Goal: Task Accomplishment & Management: Complete application form

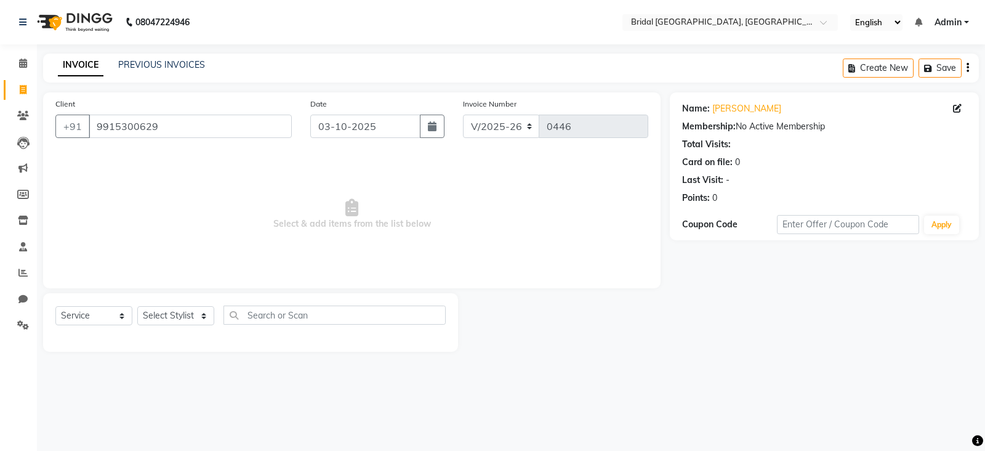
select select "8752"
select select "service"
click at [218, 126] on input "9915300629" at bounding box center [190, 125] width 203 height 23
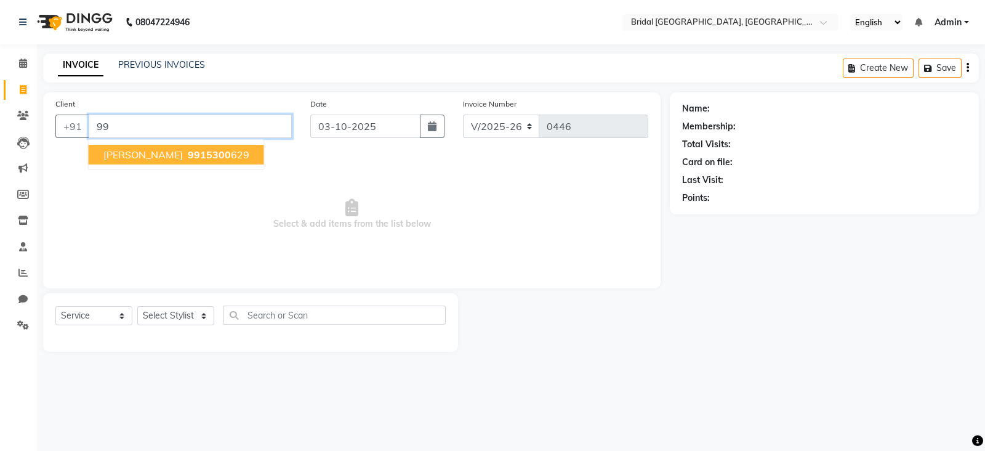
type input "9"
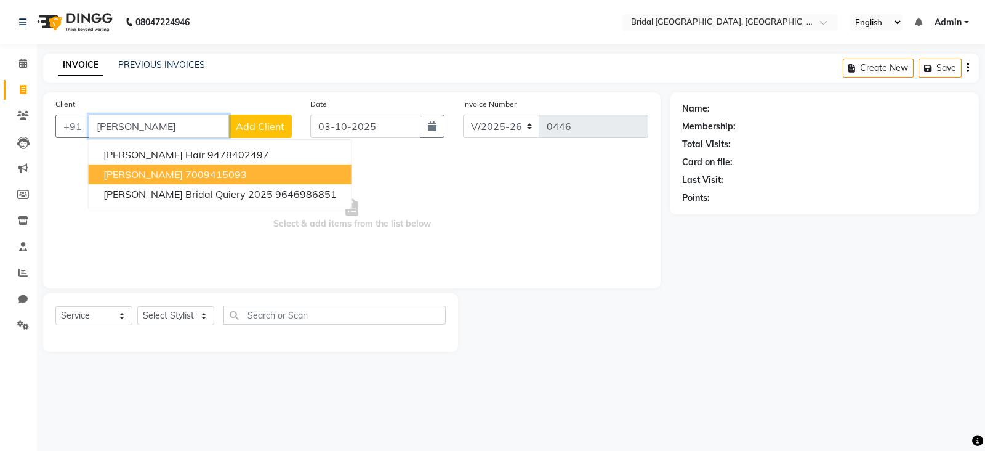
click at [223, 172] on ngb-highlight "7009415093" at bounding box center [216, 174] width 62 height 12
type input "7009415093"
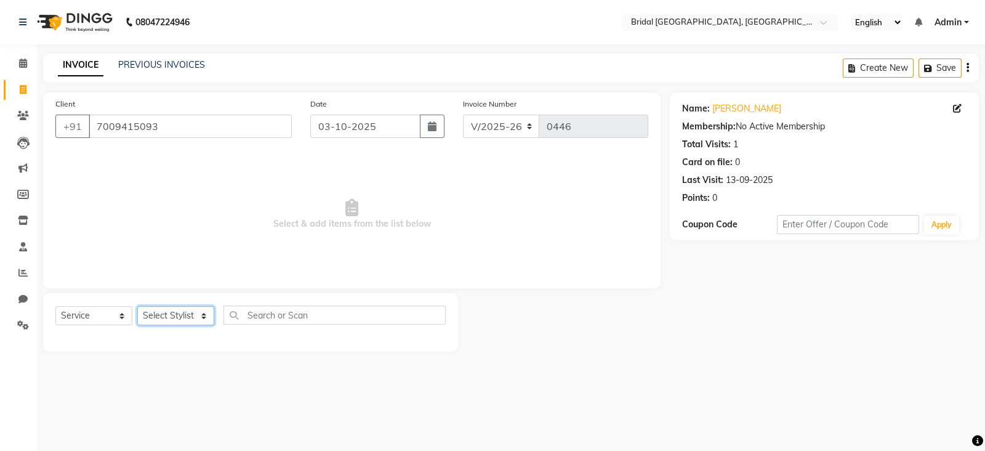
click at [207, 319] on select "Select Stylist [PERSON_NAME] Abecha Anim [PERSON_NAME] [PERSON_NAME] [PERSON_NA…" at bounding box center [175, 315] width 77 height 19
select select "90140"
click at [137, 307] on select "Select Stylist [PERSON_NAME] Abecha Anim [PERSON_NAME] [PERSON_NAME] [PERSON_NA…" at bounding box center [175, 315] width 77 height 19
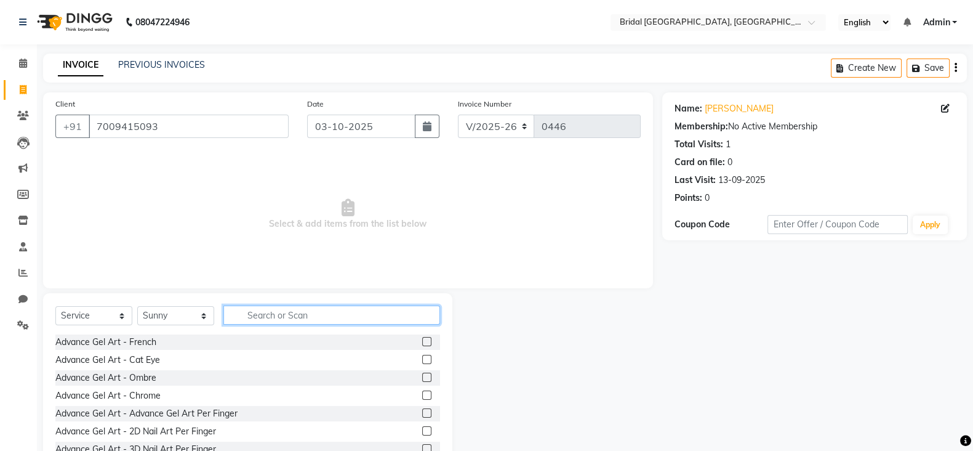
click at [268, 318] on input "text" at bounding box center [331, 314] width 217 height 19
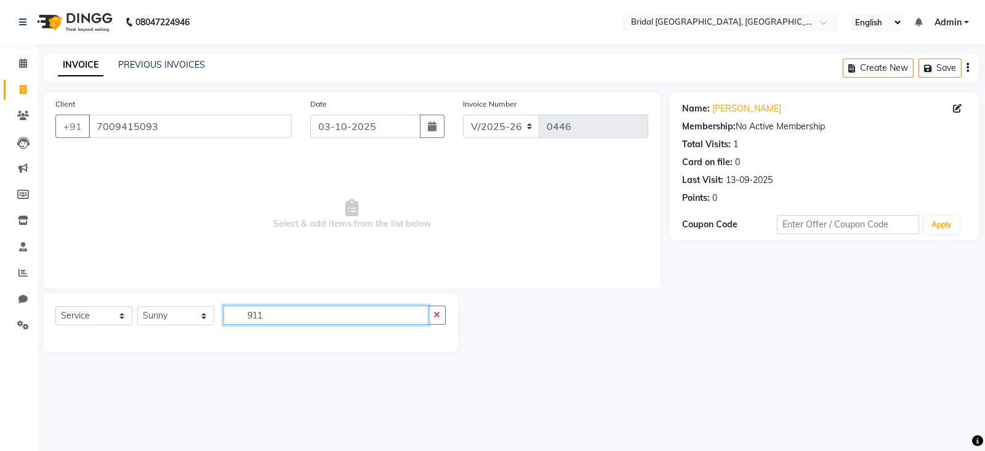
click at [302, 313] on input "911" at bounding box center [325, 314] width 205 height 19
click at [306, 321] on input "911" at bounding box center [325, 314] width 205 height 19
type input "911shampoo"
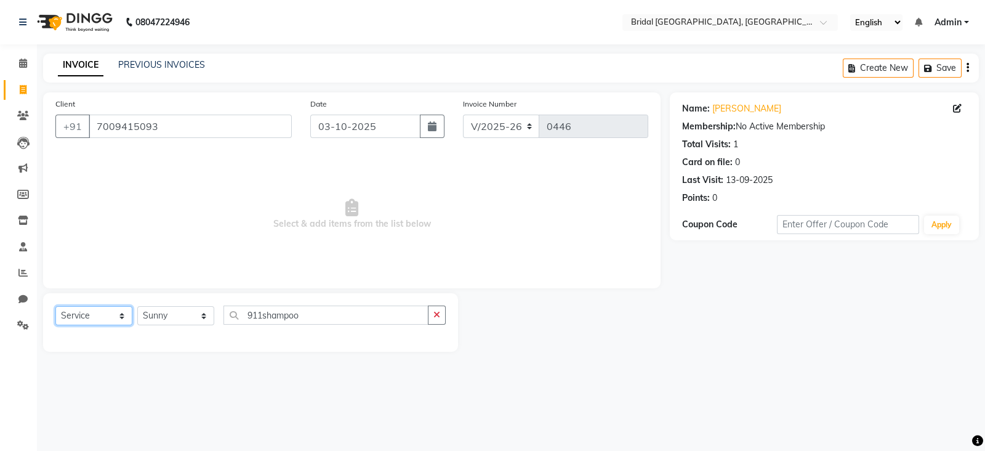
click at [118, 310] on select "Select Service Product Membership Package Voucher Prepaid Gift Card" at bounding box center [93, 315] width 77 height 19
select select "product"
click at [55, 307] on select "Select Service Product Membership Package Voucher Prepaid Gift Card" at bounding box center [93, 315] width 77 height 19
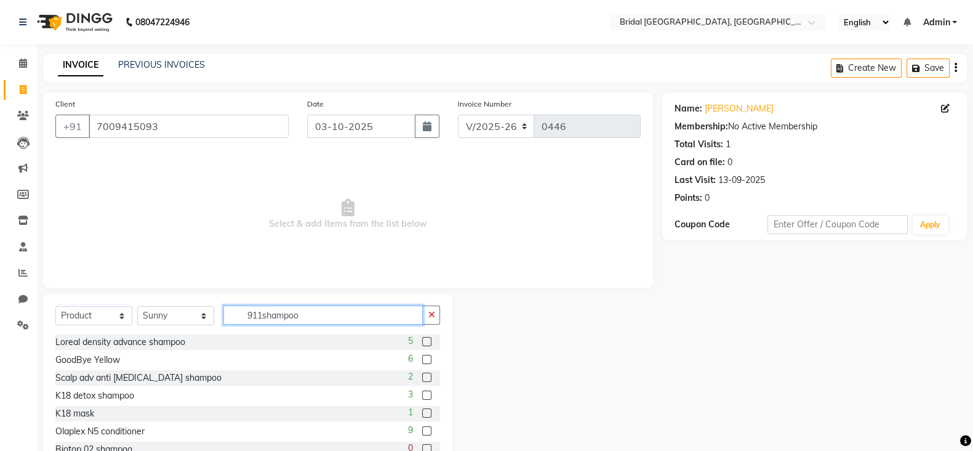
click at [307, 311] on input "911shampoo" at bounding box center [322, 314] width 199 height 19
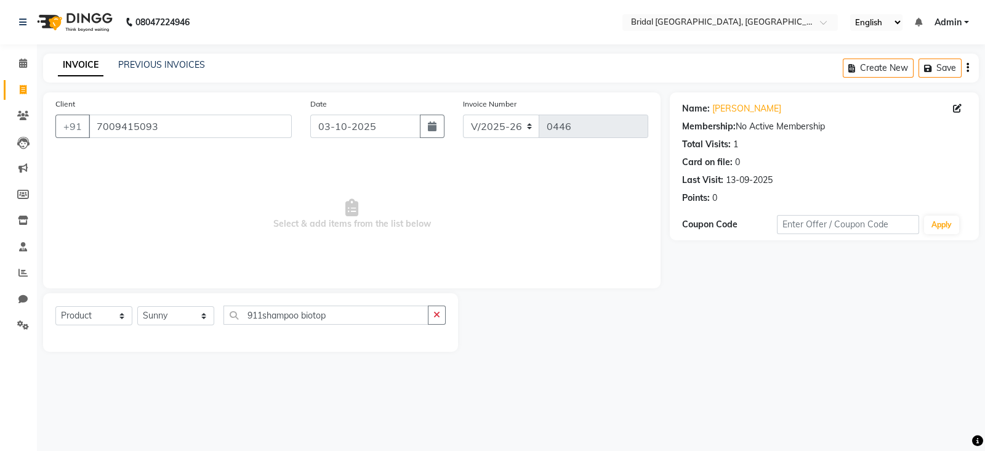
drag, startPoint x: 347, startPoint y: 328, endPoint x: 340, endPoint y: 331, distance: 6.6
click at [340, 331] on div "Select Service Product Membership Package Voucher Prepaid Gift Card Select Styl…" at bounding box center [250, 319] width 390 height 29
click at [343, 319] on input "911shampoo biotop" at bounding box center [325, 314] width 205 height 19
drag, startPoint x: 343, startPoint y: 319, endPoint x: 379, endPoint y: 367, distance: 59.0
click at [379, 367] on main "INVOICE PREVIOUS INVOICES Create New Save Client [PHONE_NUMBER] Date [DATE] Inv…" at bounding box center [511, 212] width 948 height 316
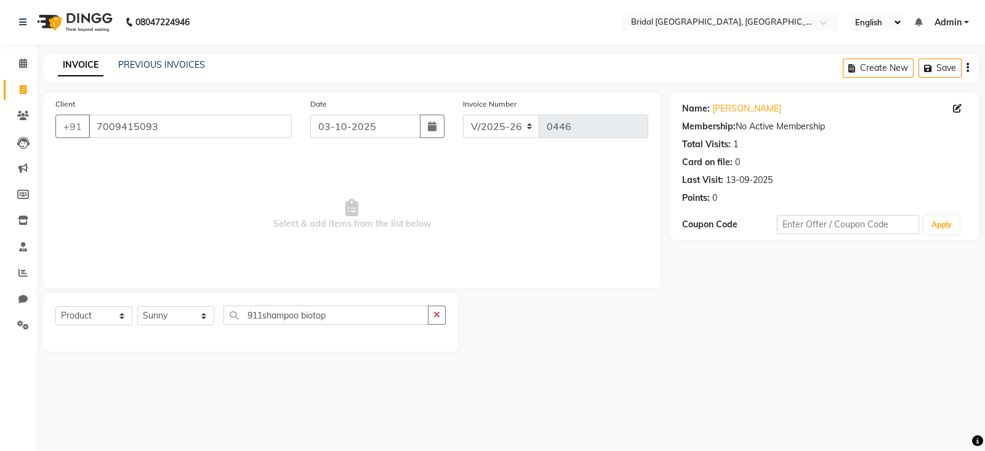
click at [358, 331] on div "Select Service Product Membership Package Voucher Prepaid Gift Card Select Styl…" at bounding box center [250, 319] width 390 height 29
click at [360, 312] on input "911shampoo biotop" at bounding box center [325, 314] width 205 height 19
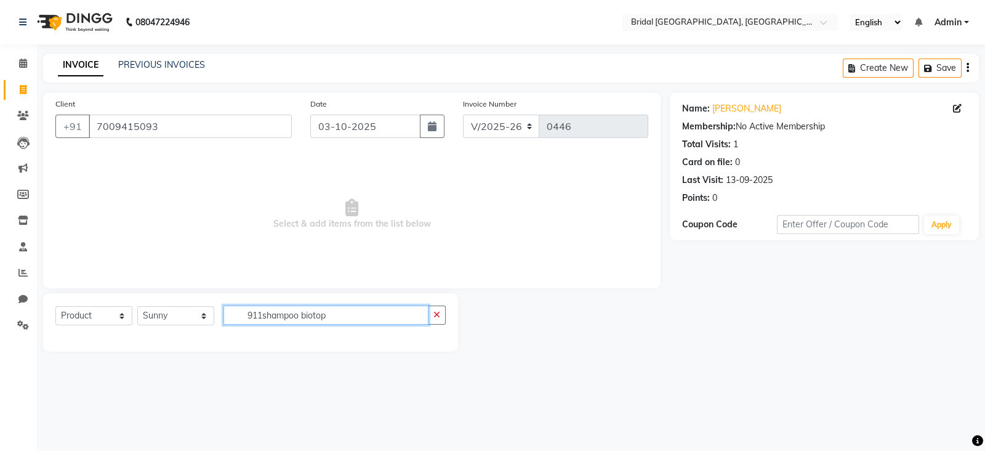
click at [360, 312] on input "911shampoo biotop" at bounding box center [325, 314] width 205 height 19
click at [237, 313] on input "911shampoo biotop" at bounding box center [325, 314] width 205 height 19
drag, startPoint x: 237, startPoint y: 313, endPoint x: 310, endPoint y: 312, distance: 72.6
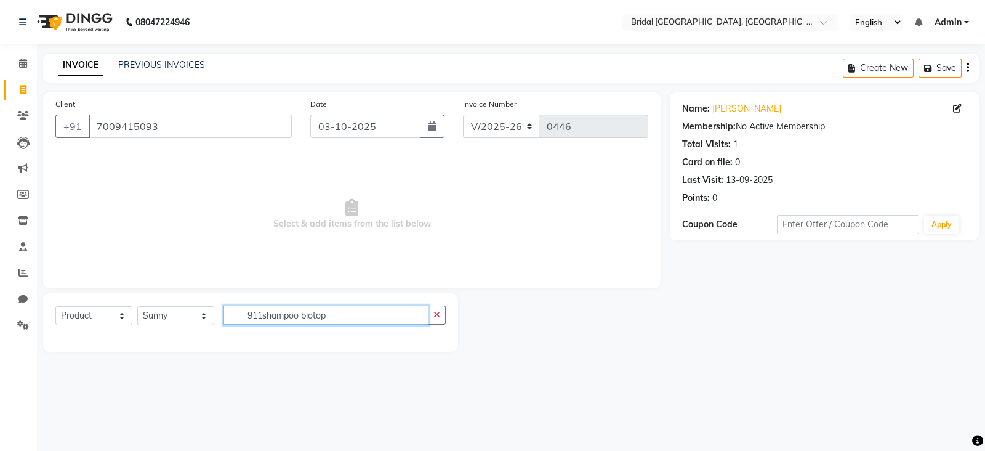
click at [310, 312] on input "911shampoo biotop" at bounding box center [325, 314] width 205 height 19
click at [117, 321] on select "Select Service Product Membership Package Voucher Prepaid Gift Card" at bounding box center [93, 315] width 77 height 19
click at [55, 307] on select "Select Service Product Membership Package Voucher Prepaid Gift Card" at bounding box center [93, 315] width 77 height 19
click at [262, 313] on input "911shampoo biotop" at bounding box center [325, 314] width 205 height 19
click at [351, 308] on input "911 shampoo biotop" at bounding box center [325, 314] width 205 height 19
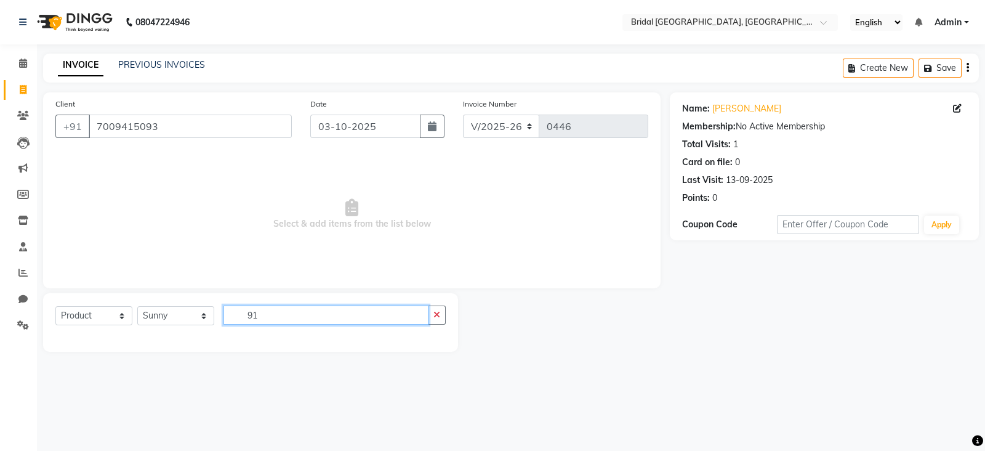
type input "9"
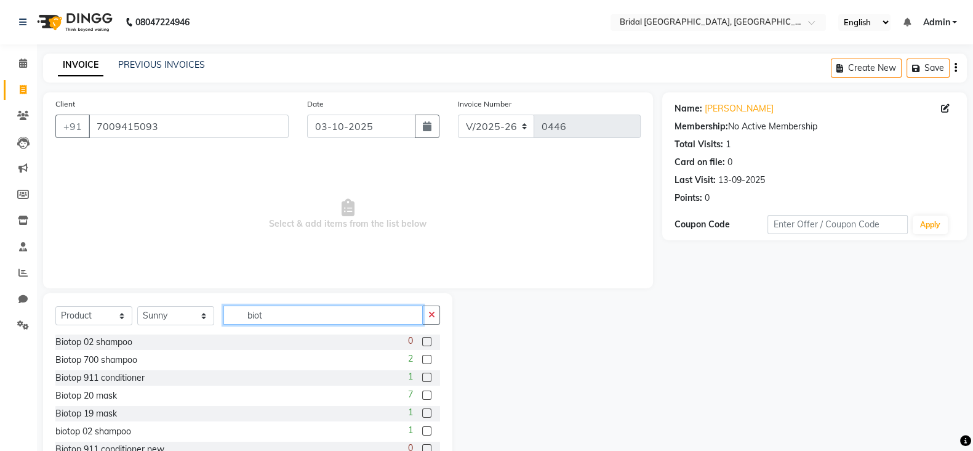
scroll to position [90, 0]
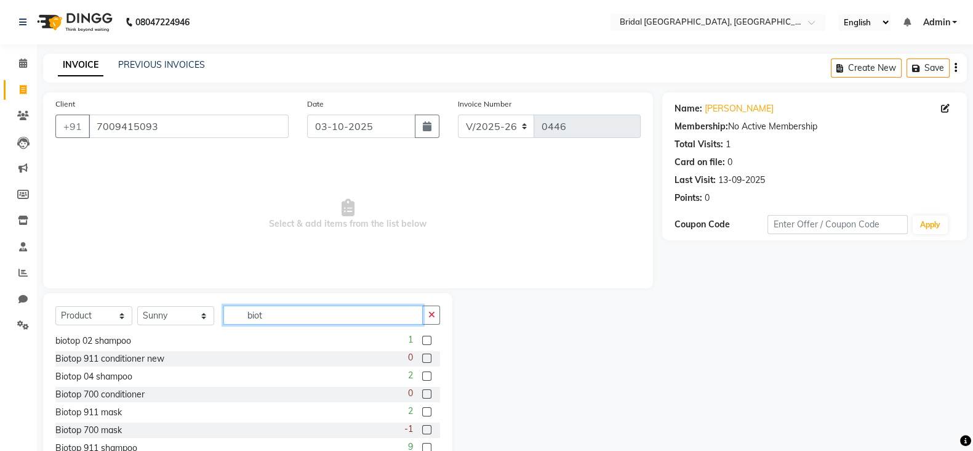
type input "biot"
click at [422, 443] on label at bounding box center [426, 447] width 9 height 9
click at [422, 444] on input "checkbox" at bounding box center [426, 448] width 8 height 8
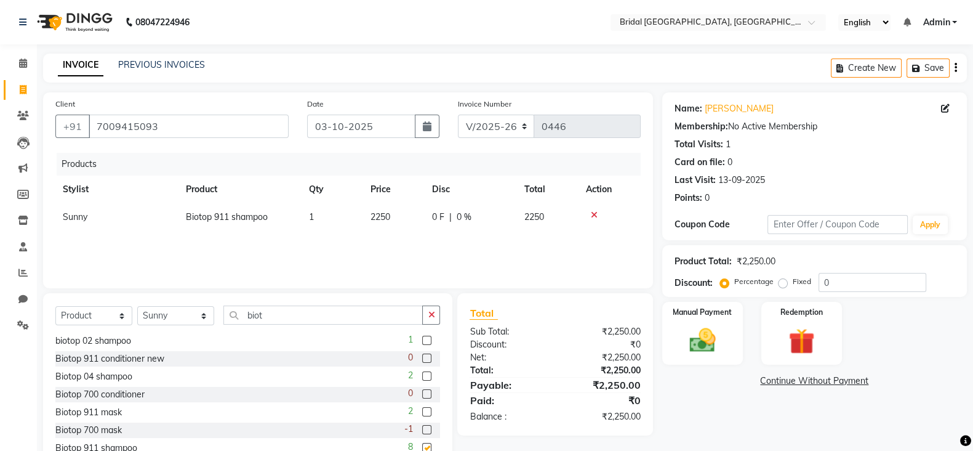
checkbox input "false"
click at [392, 214] on td "2250" at bounding box center [394, 217] width 62 height 28
select select "90140"
click at [399, 220] on input "2250" at bounding box center [394, 219] width 47 height 19
type input "2"
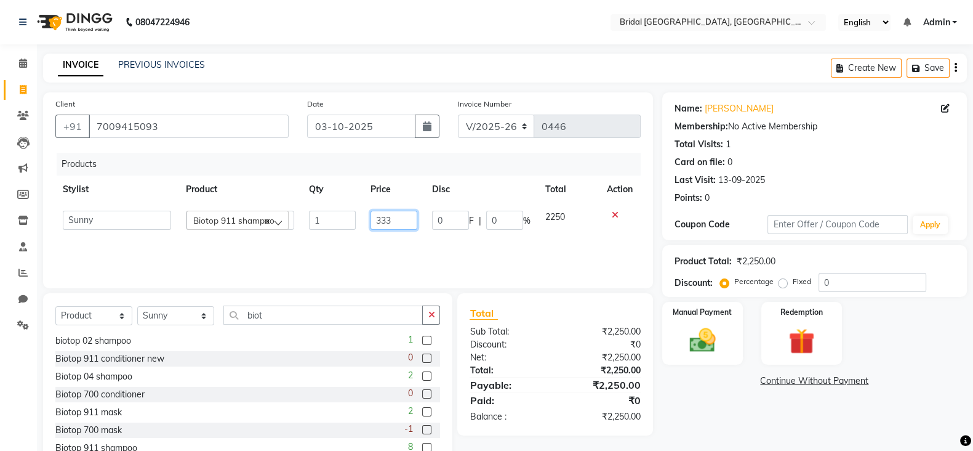
type input "3330"
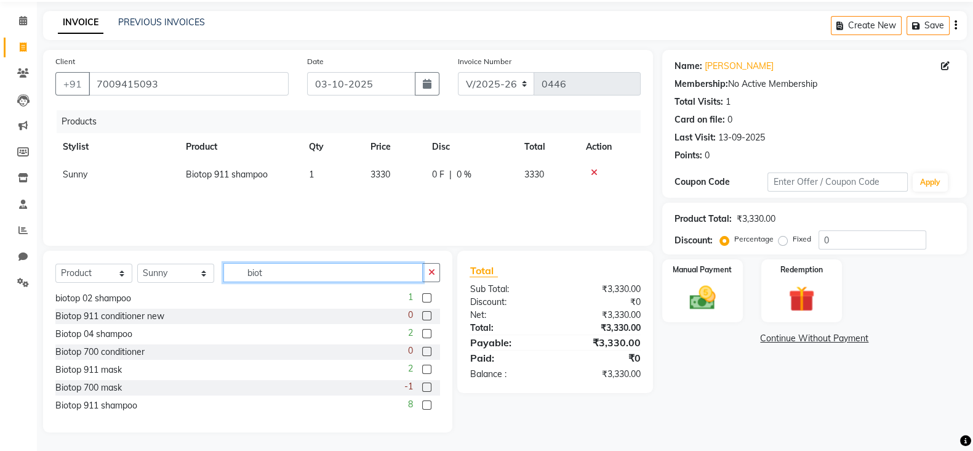
click at [287, 274] on input "biot" at bounding box center [322, 272] width 199 height 19
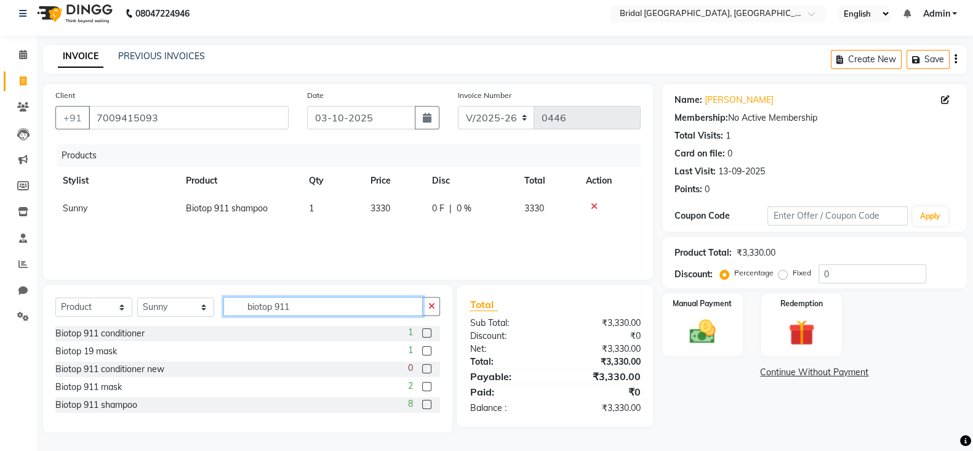
scroll to position [3, 0]
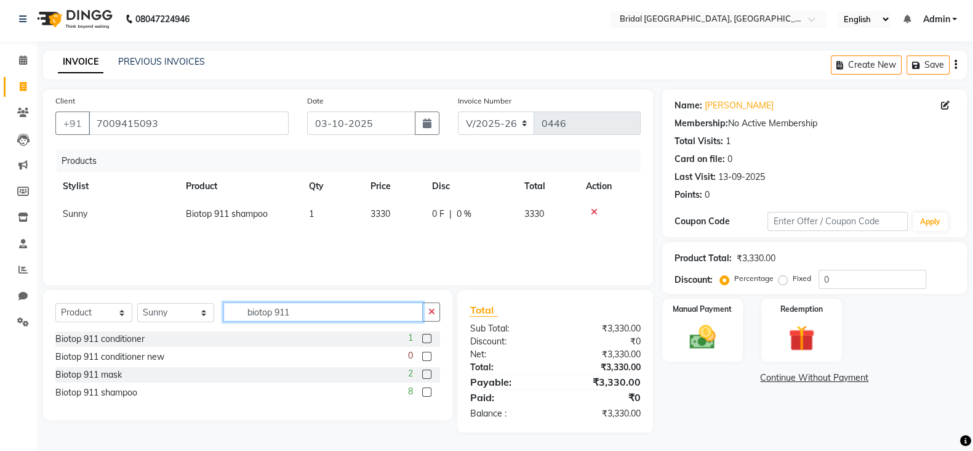
click at [371, 312] on input "biotop 911" at bounding box center [322, 311] width 199 height 19
type input "b"
type input "700"
click at [430, 335] on label at bounding box center [426, 338] width 9 height 9
click at [430, 335] on input "checkbox" at bounding box center [426, 339] width 8 height 8
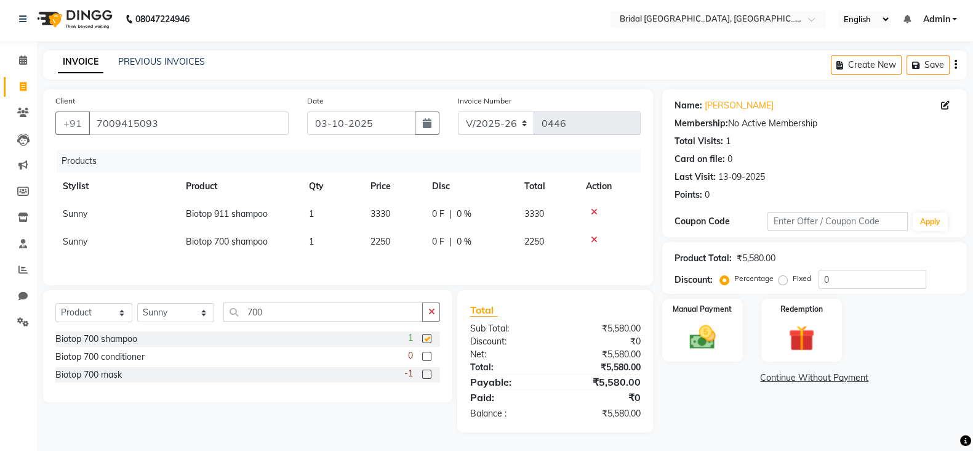
checkbox input "false"
click at [390, 241] on span "2250" at bounding box center [381, 241] width 20 height 11
select select "90140"
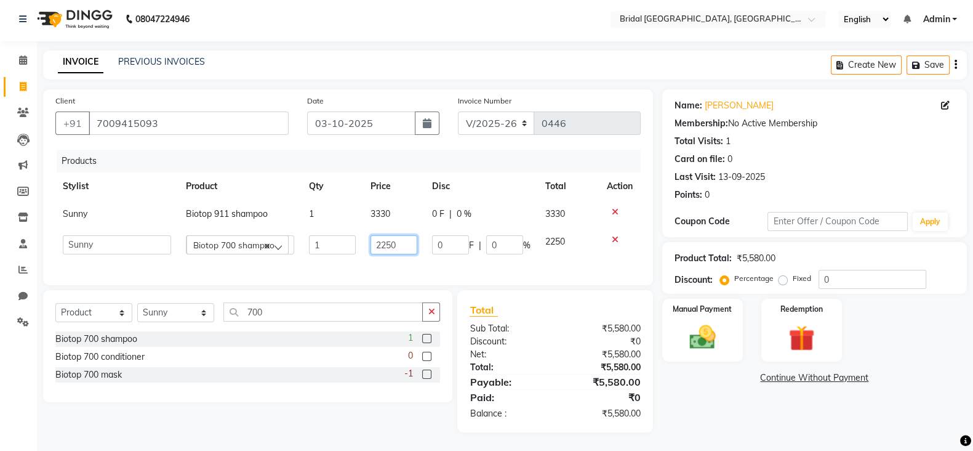
click at [401, 248] on input "2250" at bounding box center [394, 244] width 47 height 19
type input "2"
type input "3330"
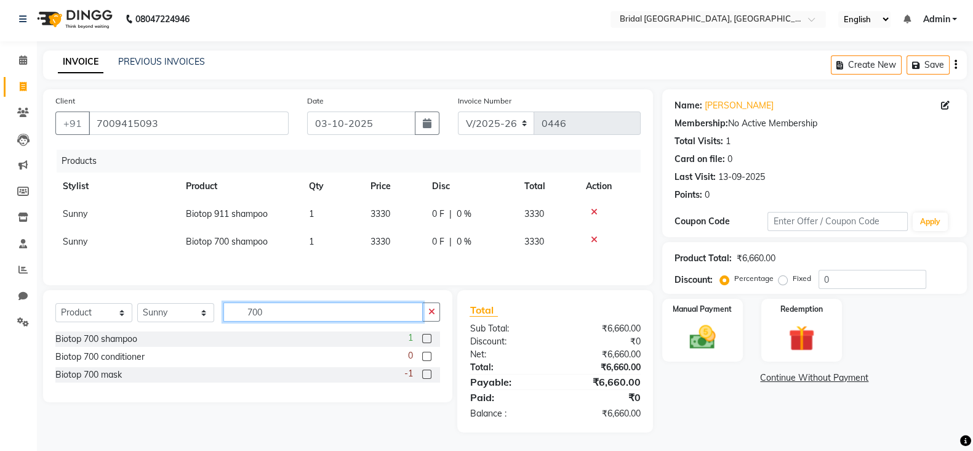
click at [330, 318] on input "700" at bounding box center [322, 311] width 199 height 19
type input "7"
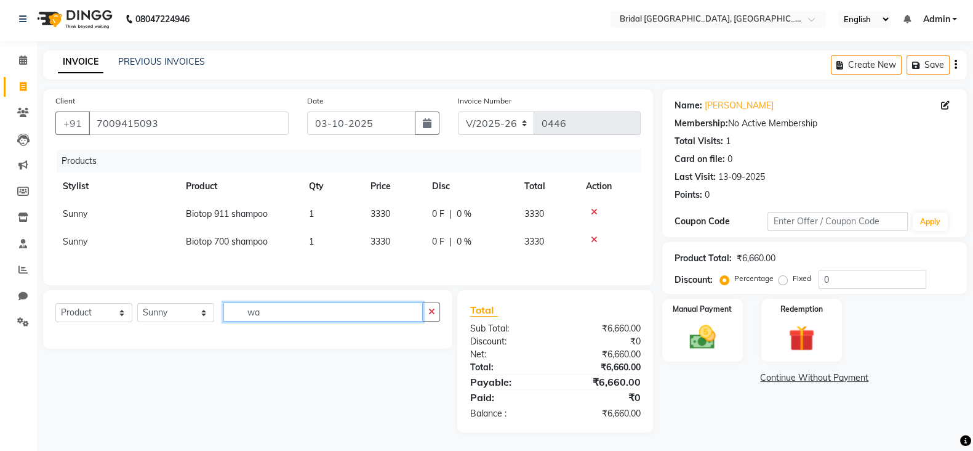
type input "w"
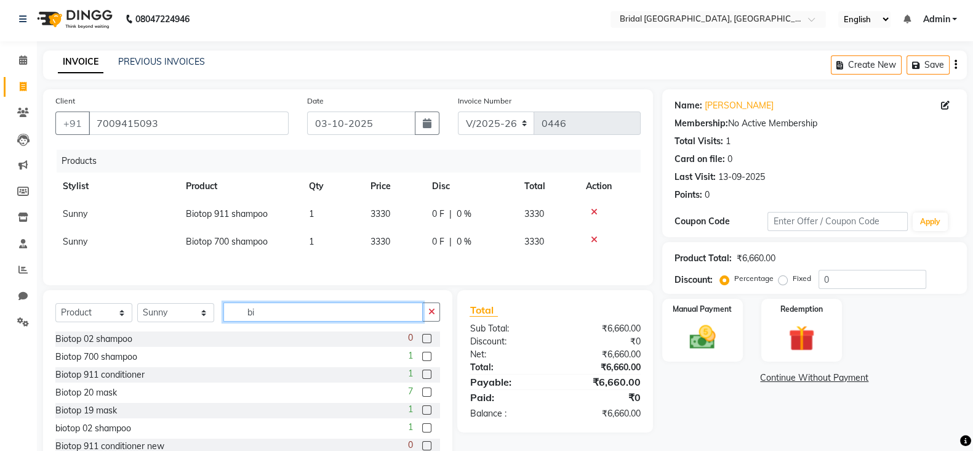
type input "b"
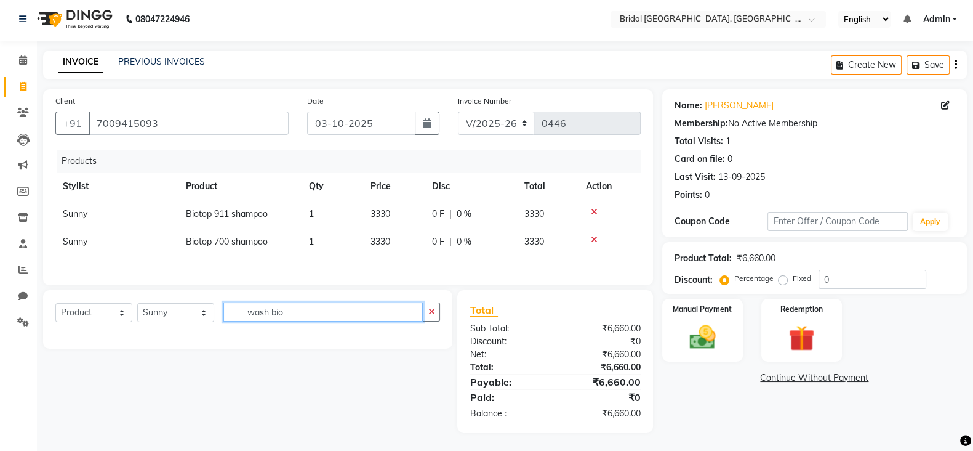
click at [330, 318] on input "wash bio" at bounding box center [322, 311] width 199 height 19
click at [330, 318] on input "wash biotop" at bounding box center [322, 311] width 199 height 19
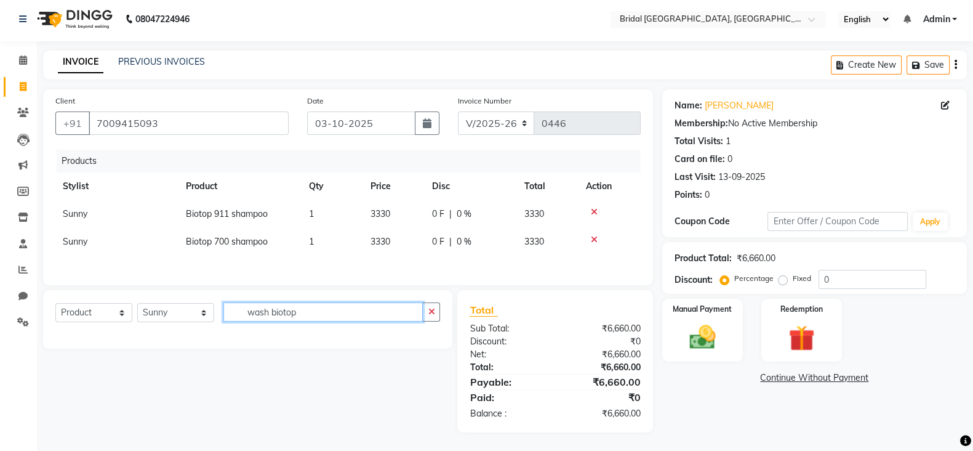
click at [308, 311] on input "wash biotop" at bounding box center [322, 311] width 199 height 19
click at [331, 291] on div "Client [PHONE_NUMBER] Date [DATE] Invoice Number V/2025 V/[PHONE_NUMBER] Produc…" at bounding box center [348, 260] width 628 height 343
click at [339, 313] on input "wash biotop" at bounding box center [322, 311] width 199 height 19
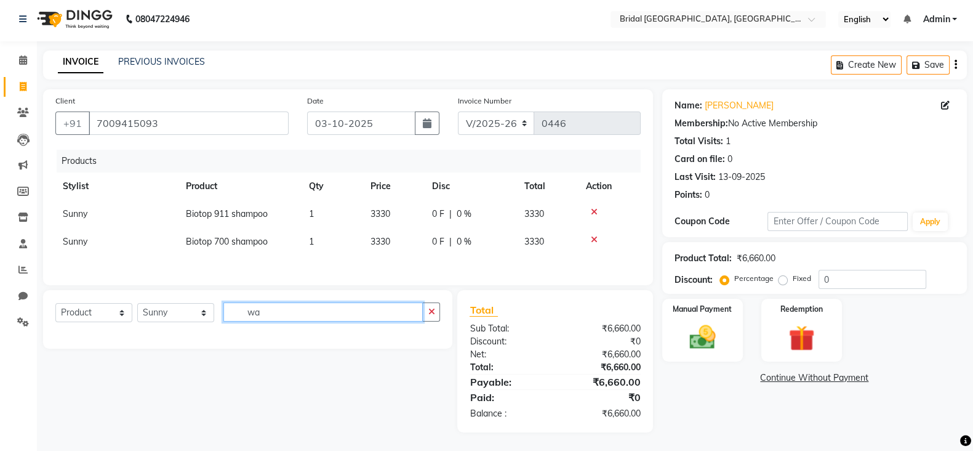
type input "w"
type input "wash"
click at [339, 313] on input "wash" at bounding box center [322, 311] width 199 height 19
